Goal: Information Seeking & Learning: Learn about a topic

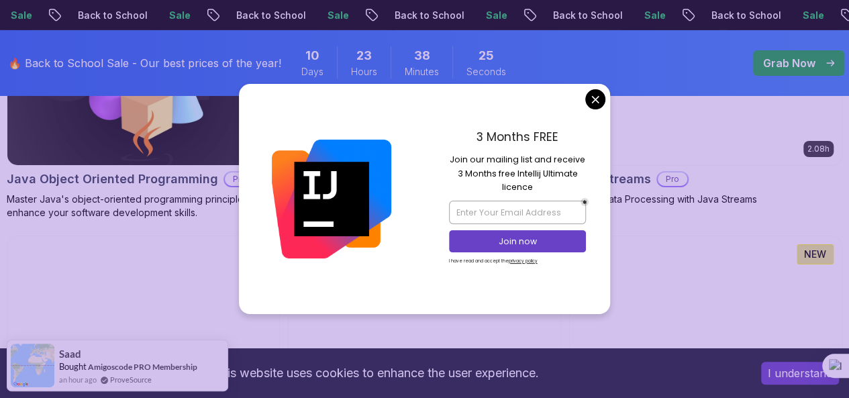
scroll to position [2441, 0]
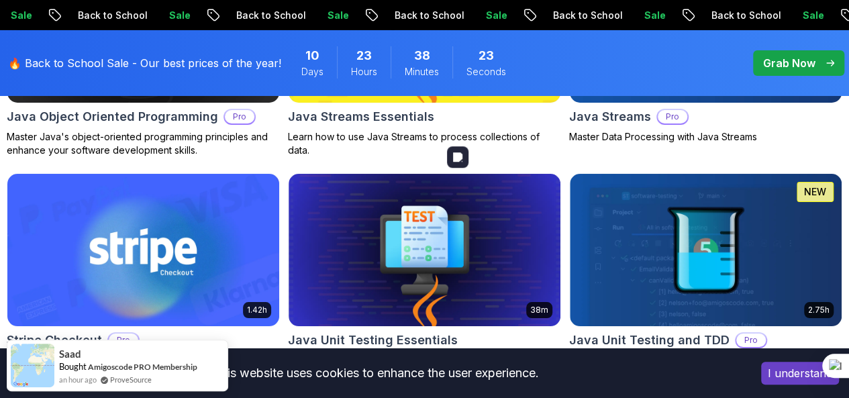
click at [594, 103] on body "Sale Back to School Sale Back to School Sale Back to School Sale Back to School…" at bounding box center [424, 118] width 849 height 5119
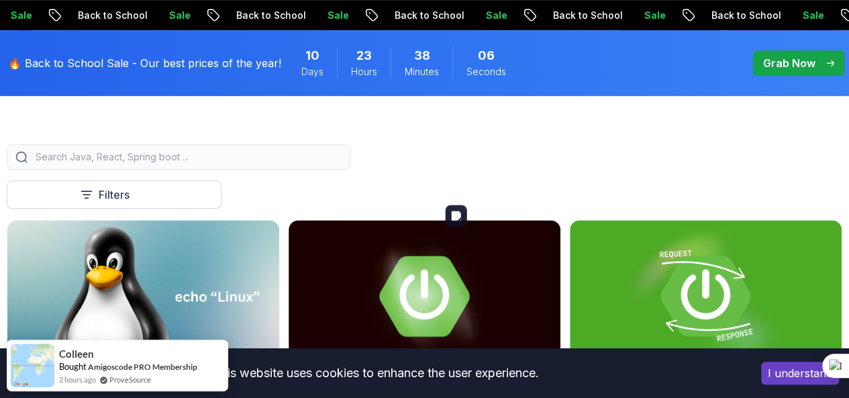
scroll to position [347, 0]
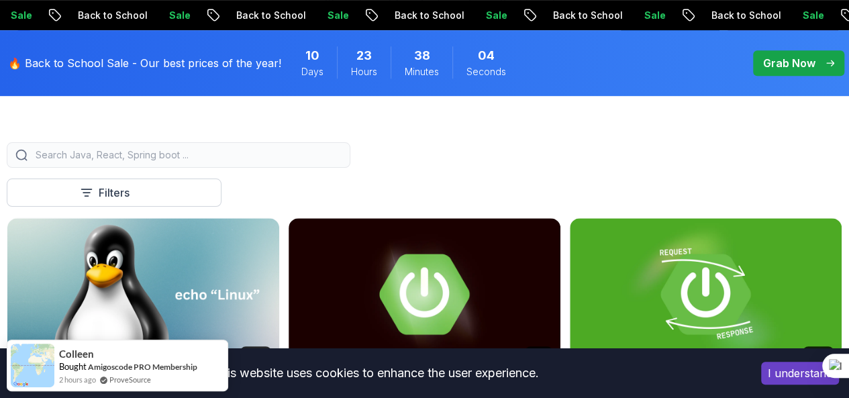
click at [337, 162] on input "search" at bounding box center [187, 154] width 309 height 13
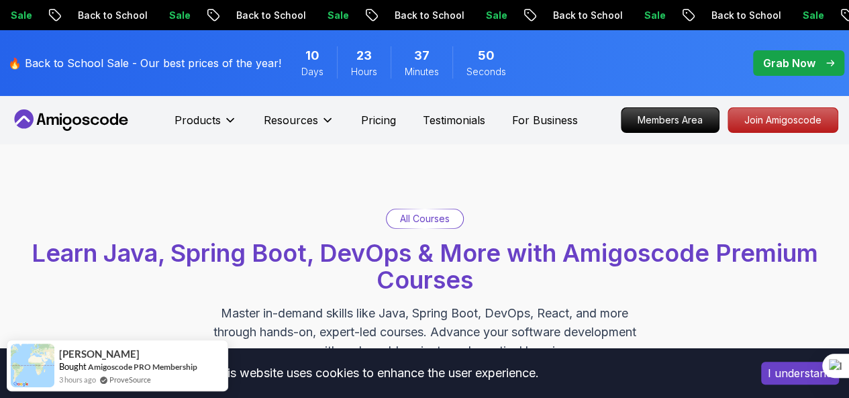
type input "micro"
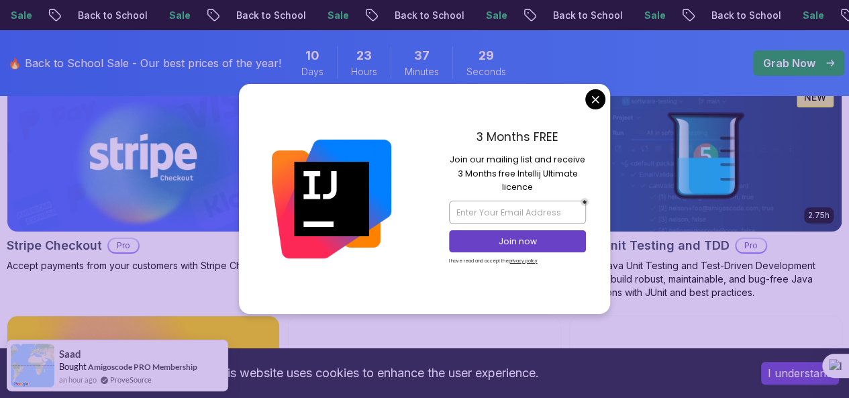
scroll to position [2536, 0]
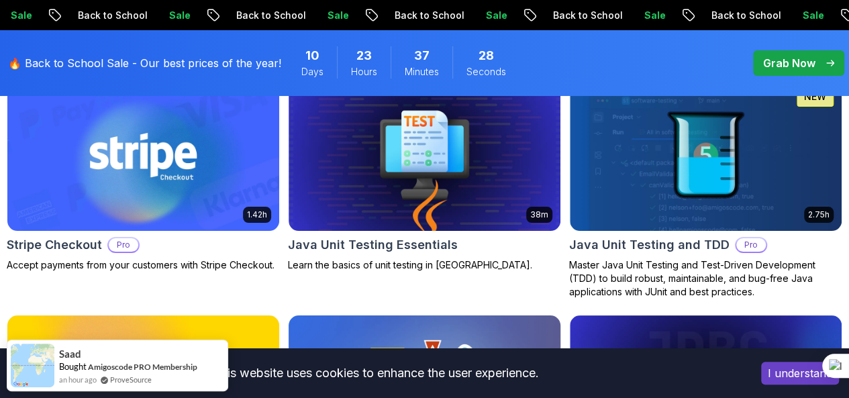
click at [603, 99] on body "Sale Back to School Sale Back to School Sale Back to School Sale Back to School…" at bounding box center [424, 23] width 849 height 5119
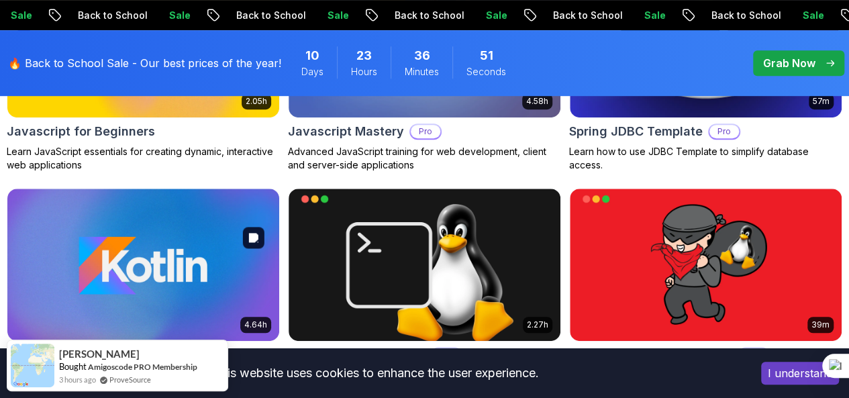
scroll to position [2888, 0]
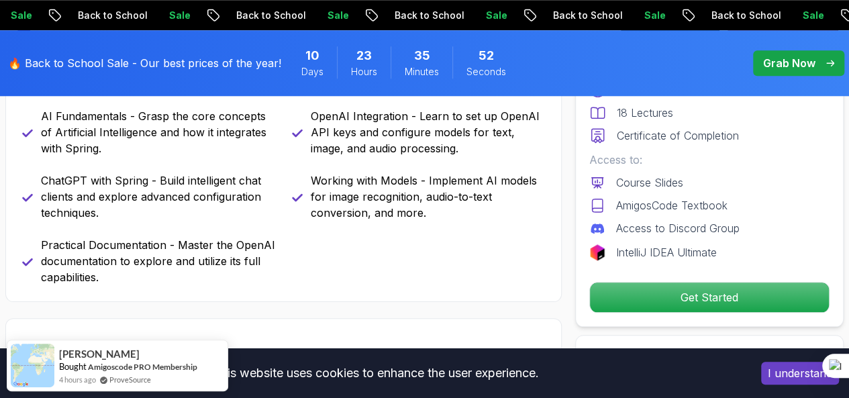
scroll to position [639, 0]
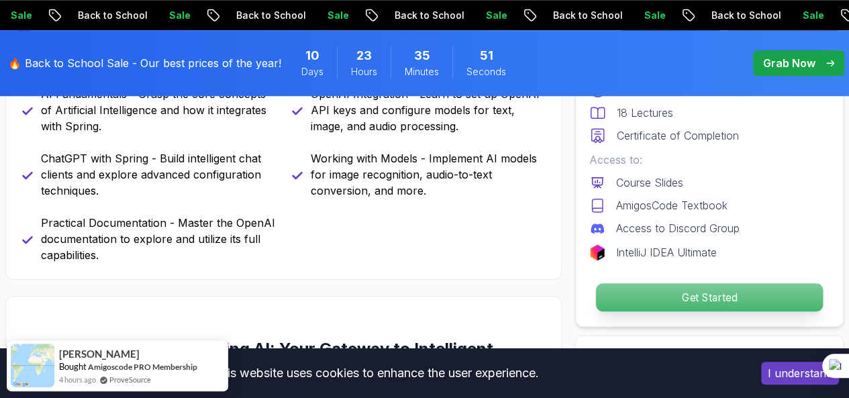
click at [678, 288] on p "Get Started" at bounding box center [709, 297] width 227 height 28
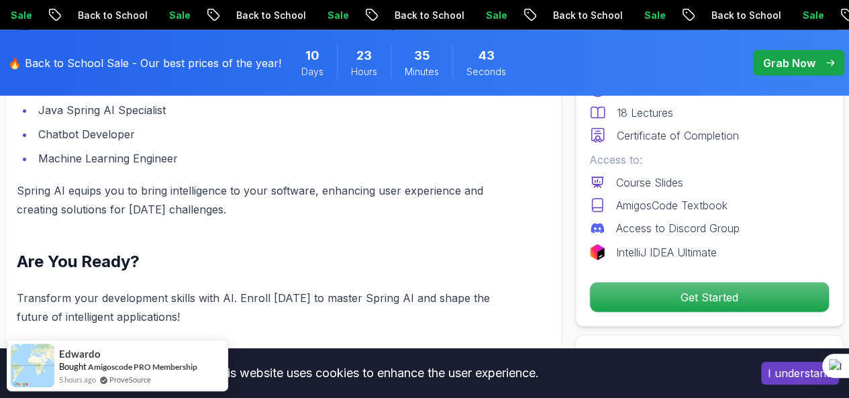
scroll to position [1286, 0]
